Goal: Task Accomplishment & Management: Use online tool/utility

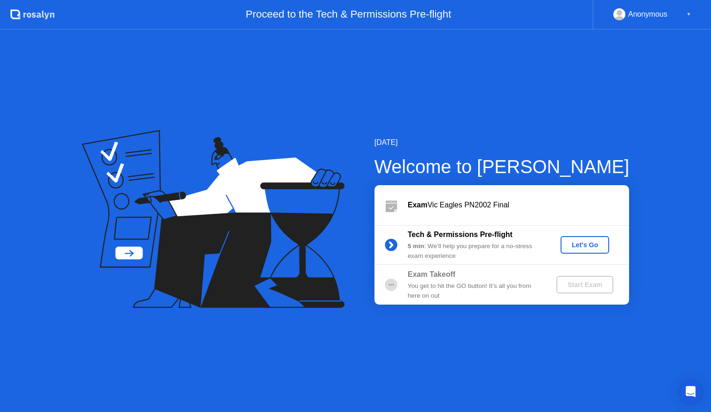
click at [593, 239] on button "Let's Go" at bounding box center [584, 245] width 49 height 18
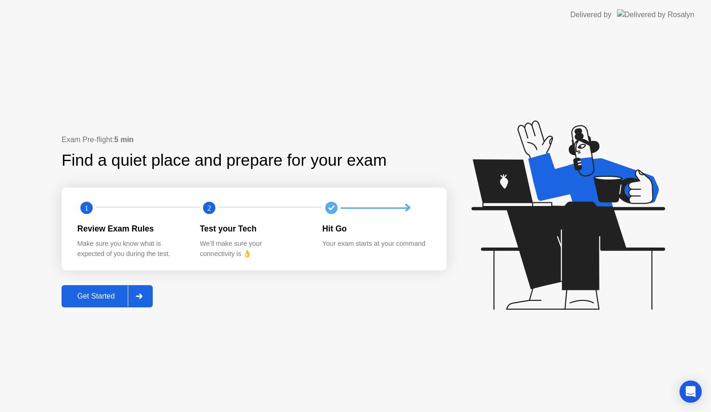
click at [104, 298] on div "Get Started" at bounding box center [95, 296] width 63 height 8
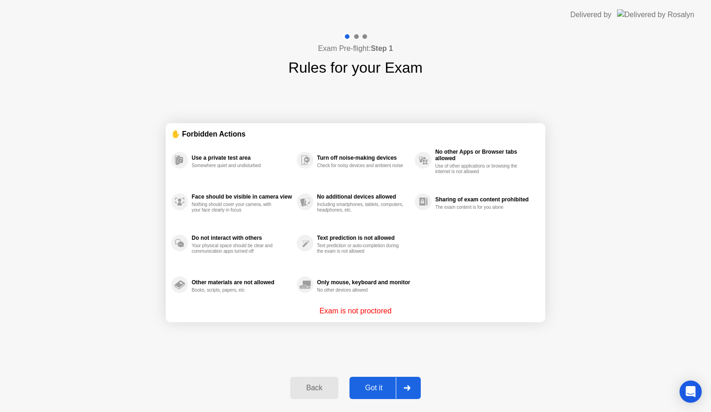
click at [376, 396] on button "Got it" at bounding box center [384, 388] width 71 height 22
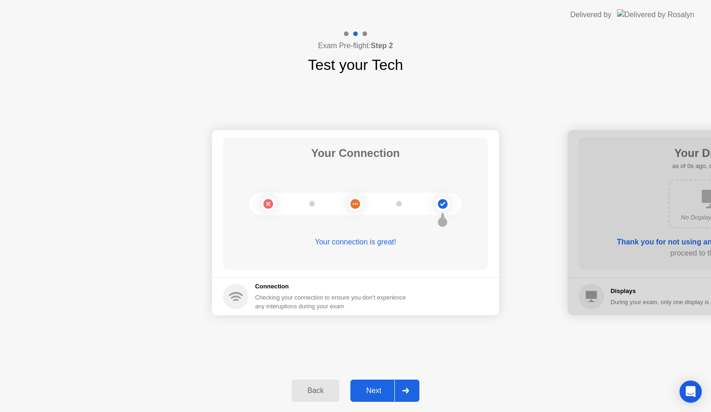
click at [376, 395] on div "Next" at bounding box center [373, 390] width 41 height 8
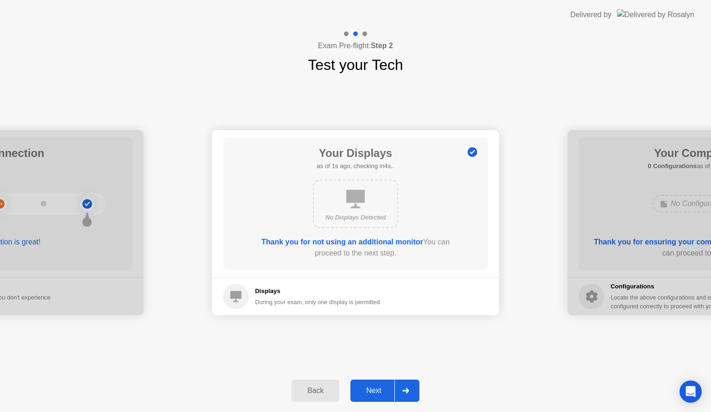
click at [376, 395] on div "Next" at bounding box center [373, 390] width 41 height 8
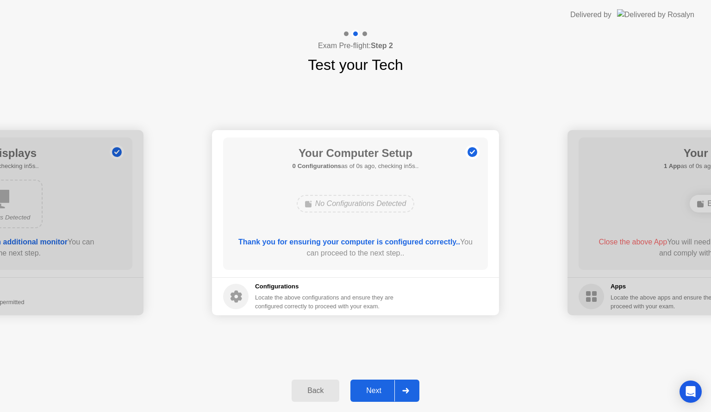
click at [376, 395] on div "Next" at bounding box center [373, 390] width 41 height 8
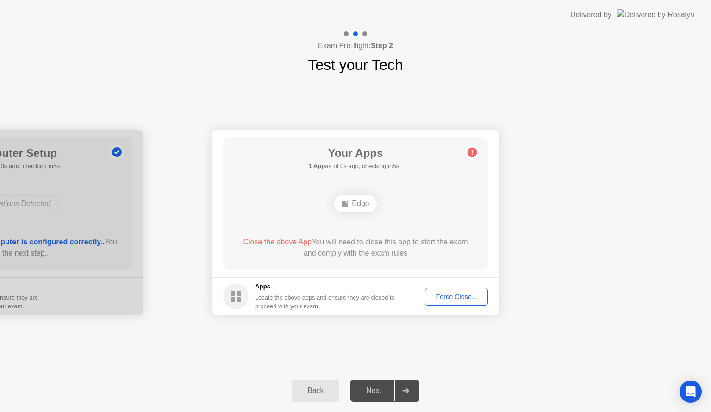
click at [447, 300] on div "Force Close..." at bounding box center [456, 296] width 56 height 7
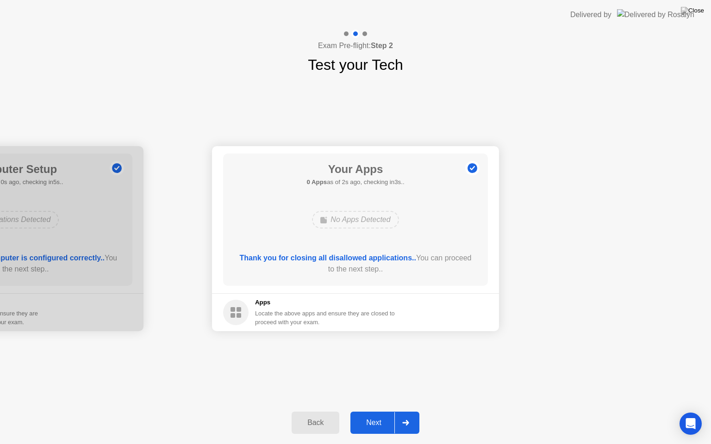
click at [390, 411] on div "Next" at bounding box center [373, 423] width 41 height 8
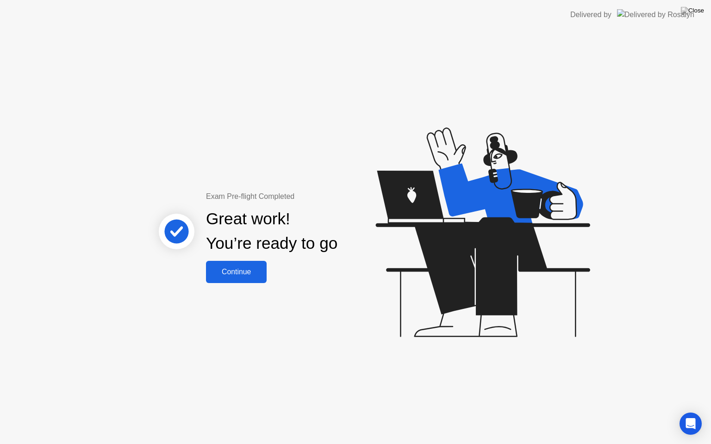
click at [245, 275] on div "Continue" at bounding box center [236, 272] width 55 height 8
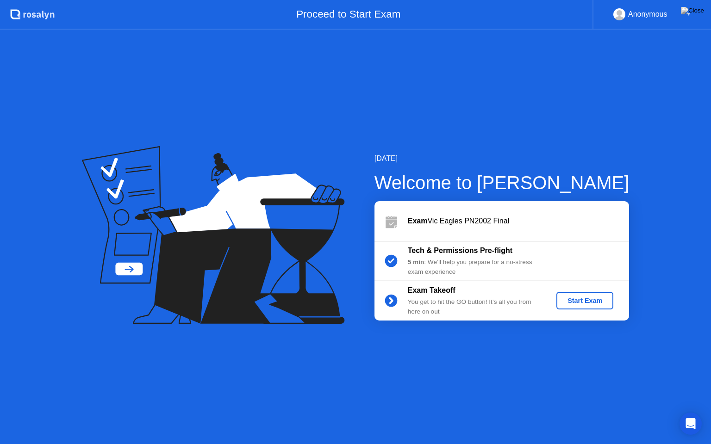
click at [582, 293] on button "Start Exam" at bounding box center [584, 301] width 57 height 18
